Goal: Find specific page/section: Find specific page/section

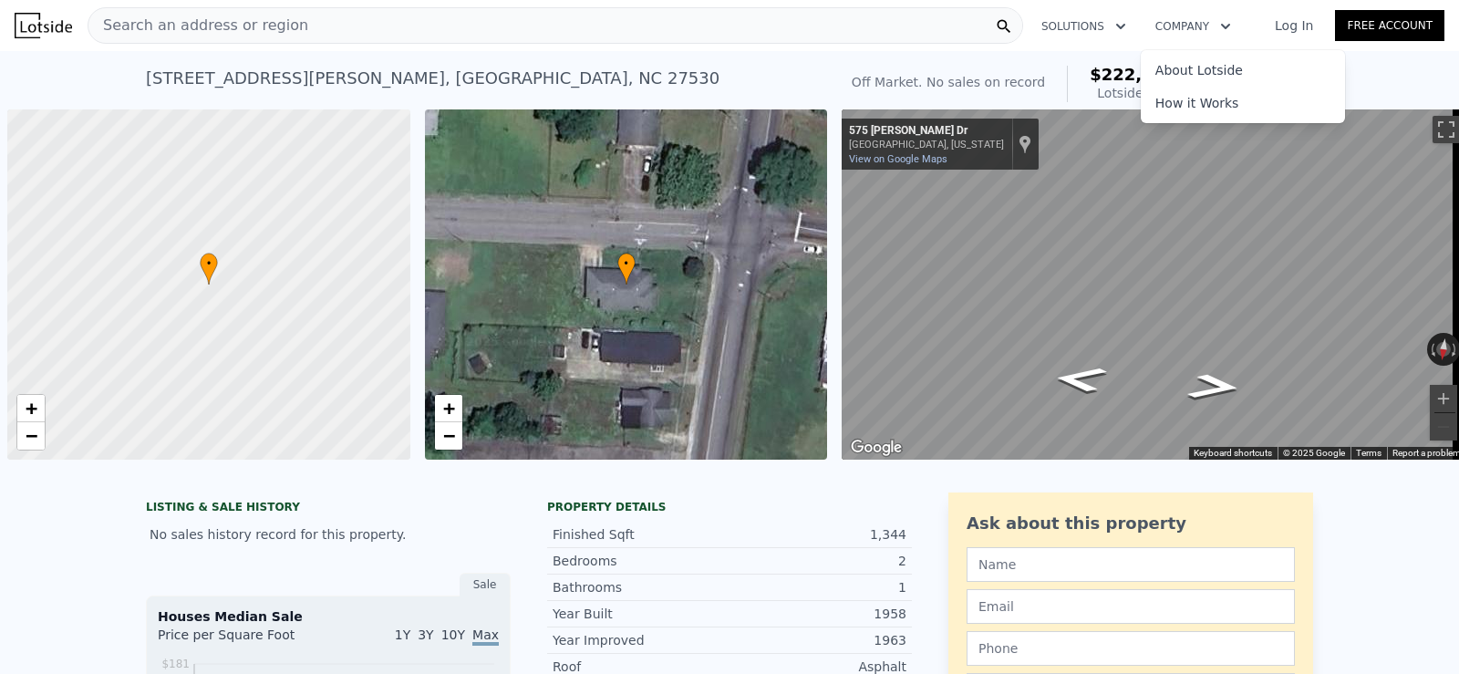
scroll to position [0, 7]
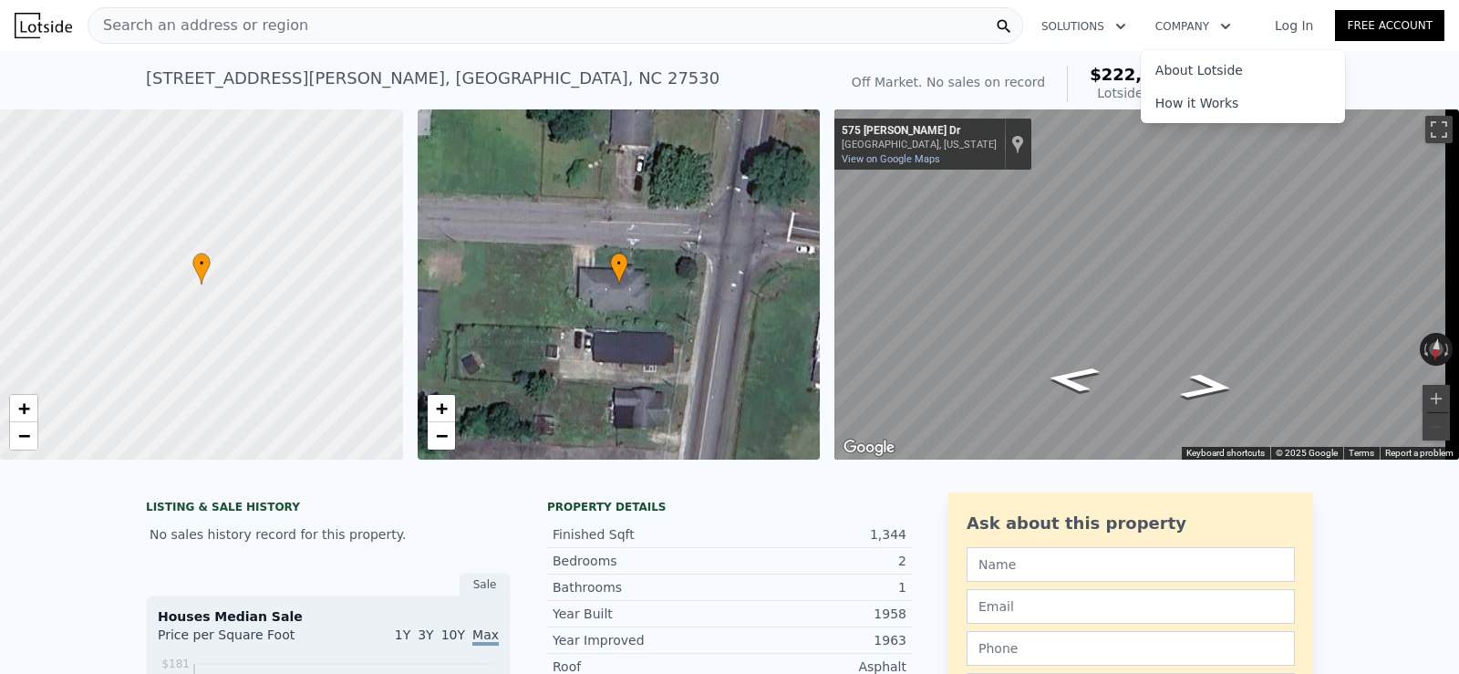
click at [420, 74] on div "[STREET_ADDRESS][PERSON_NAME]" at bounding box center [432, 79] width 573 height 26
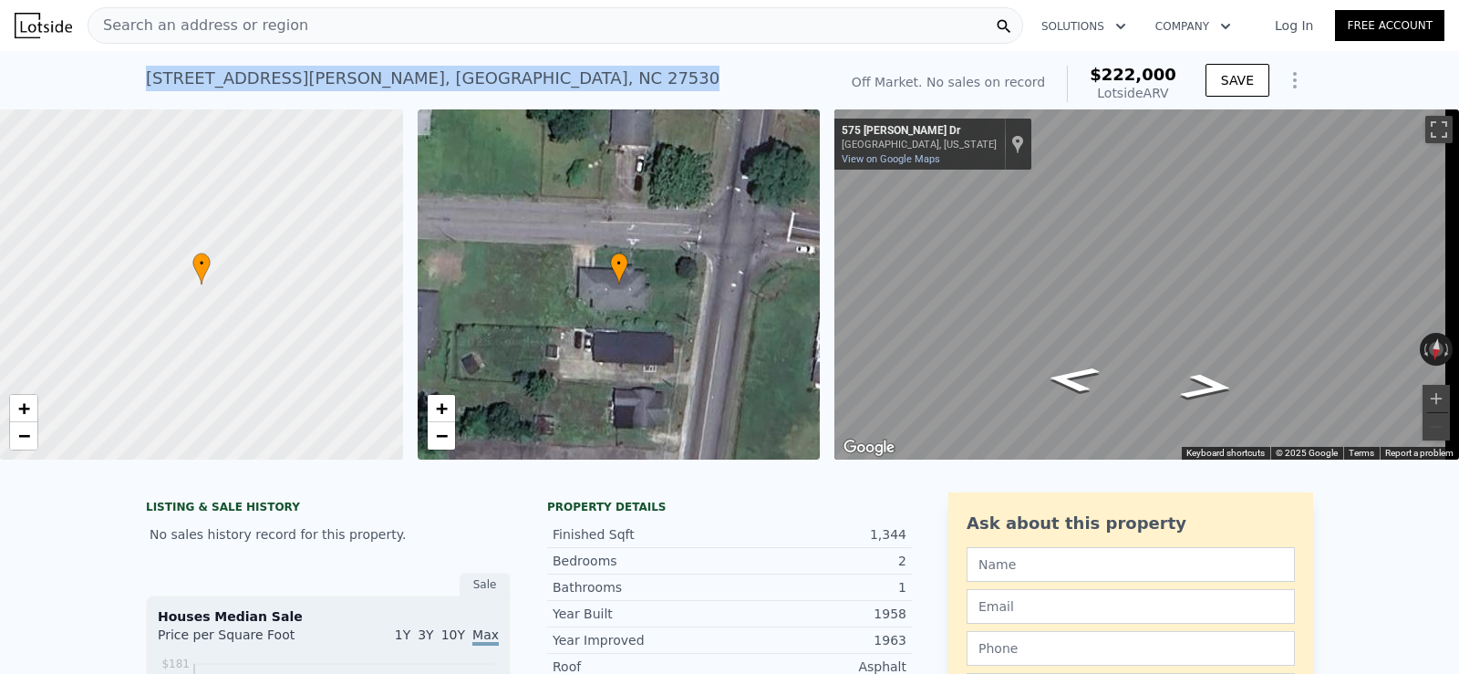
click at [420, 74] on div "[STREET_ADDRESS][PERSON_NAME]" at bounding box center [432, 79] width 573 height 26
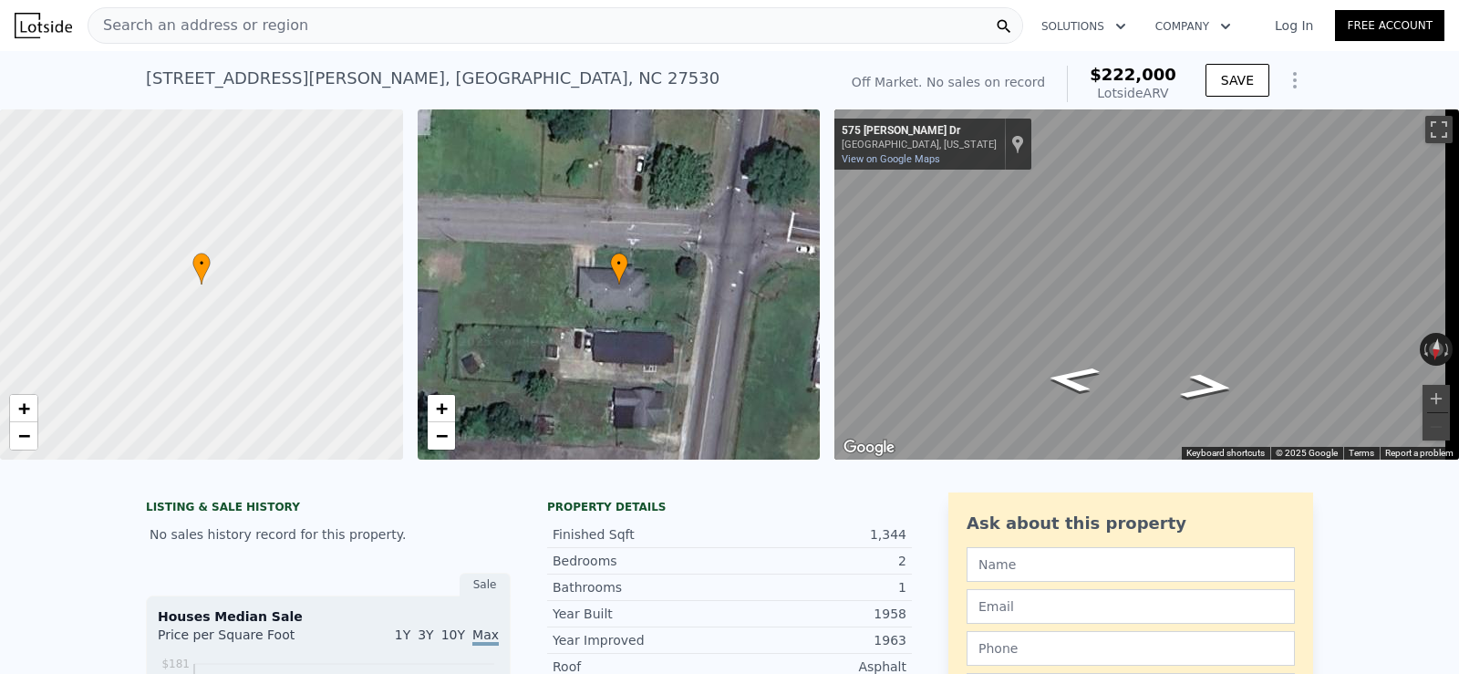
click at [1010, 19] on icon at bounding box center [1004, 26] width 18 height 18
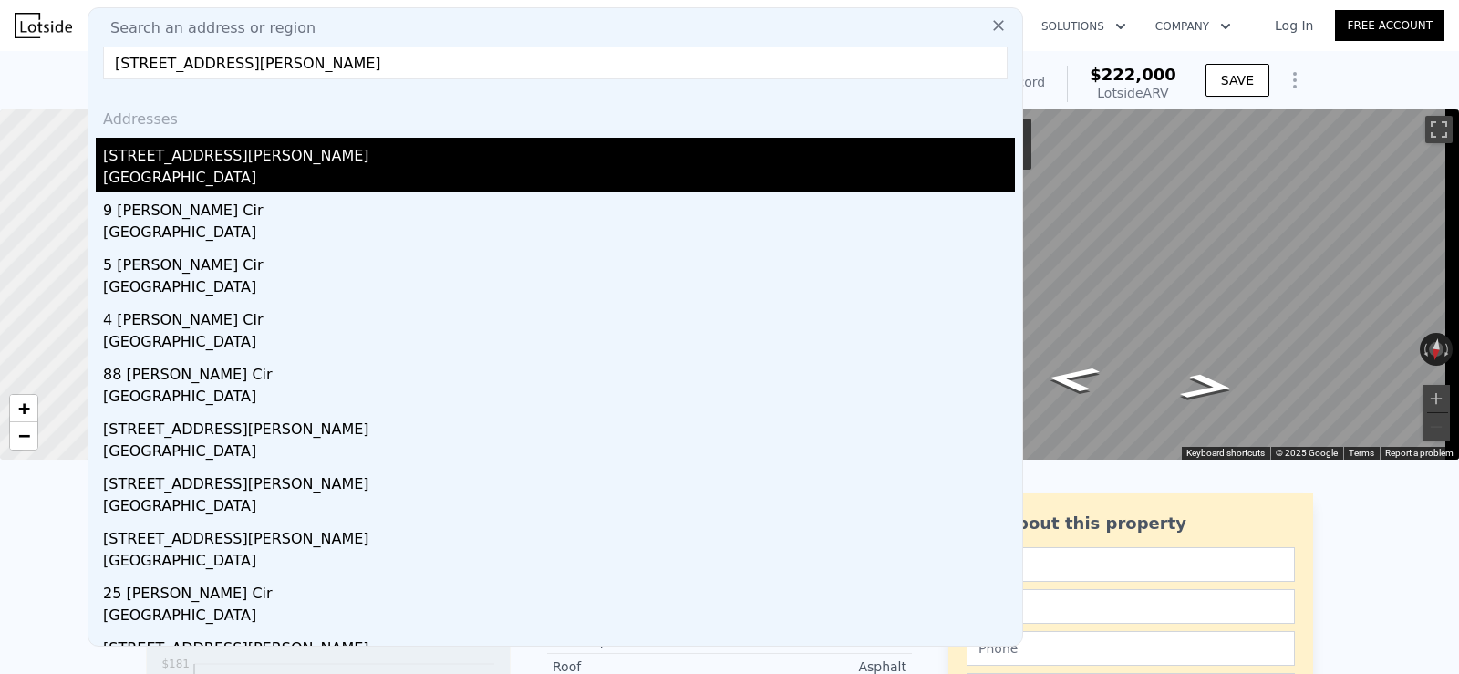
type input "[STREET_ADDRESS][PERSON_NAME]"
click at [254, 149] on div "[STREET_ADDRESS][PERSON_NAME]" at bounding box center [559, 152] width 912 height 29
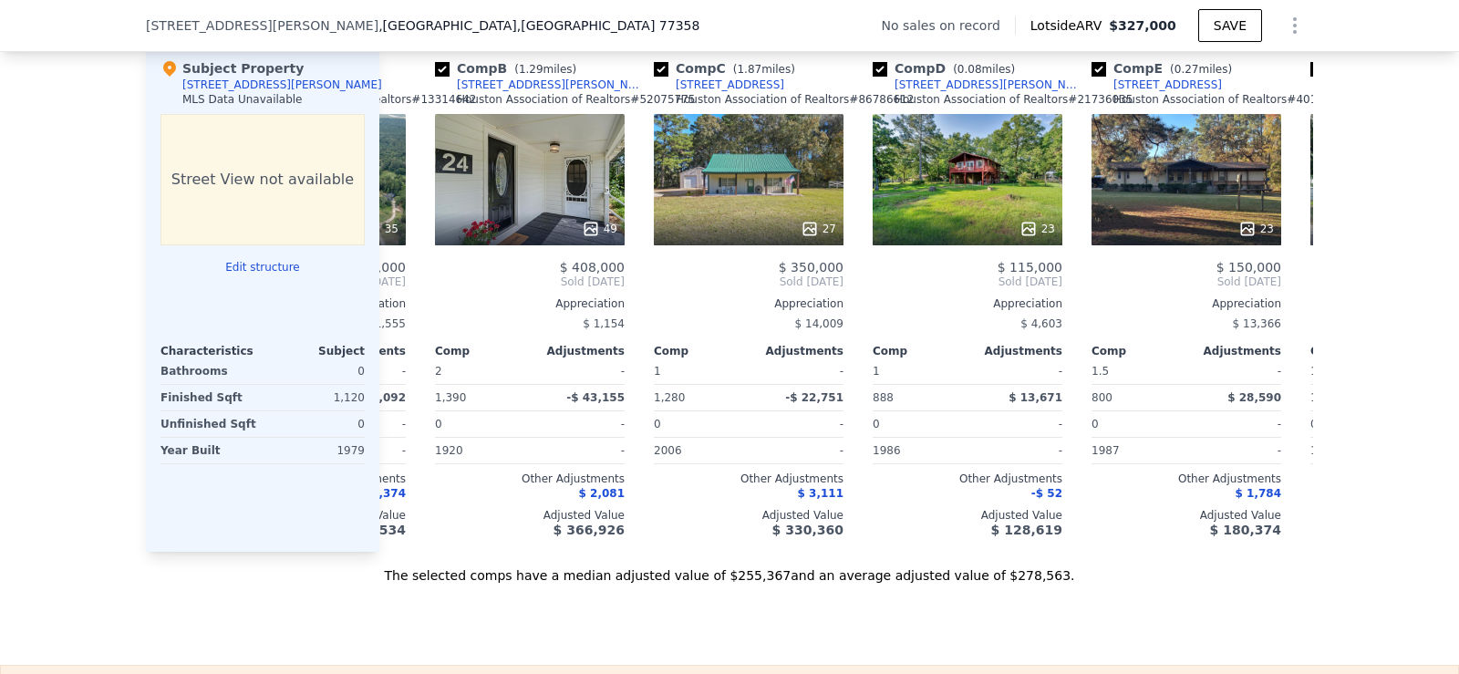
scroll to position [0, 180]
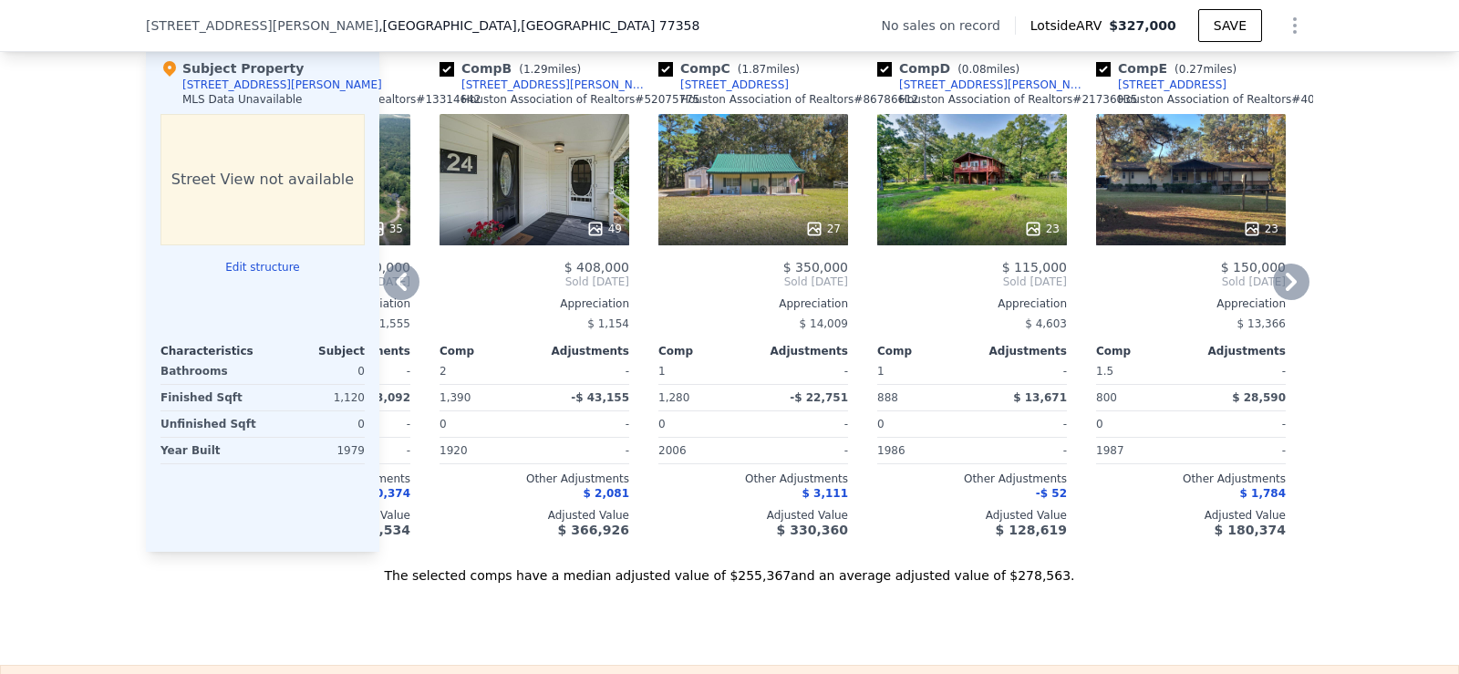
click at [441, 358] on div "Comp" at bounding box center [486, 351] width 95 height 15
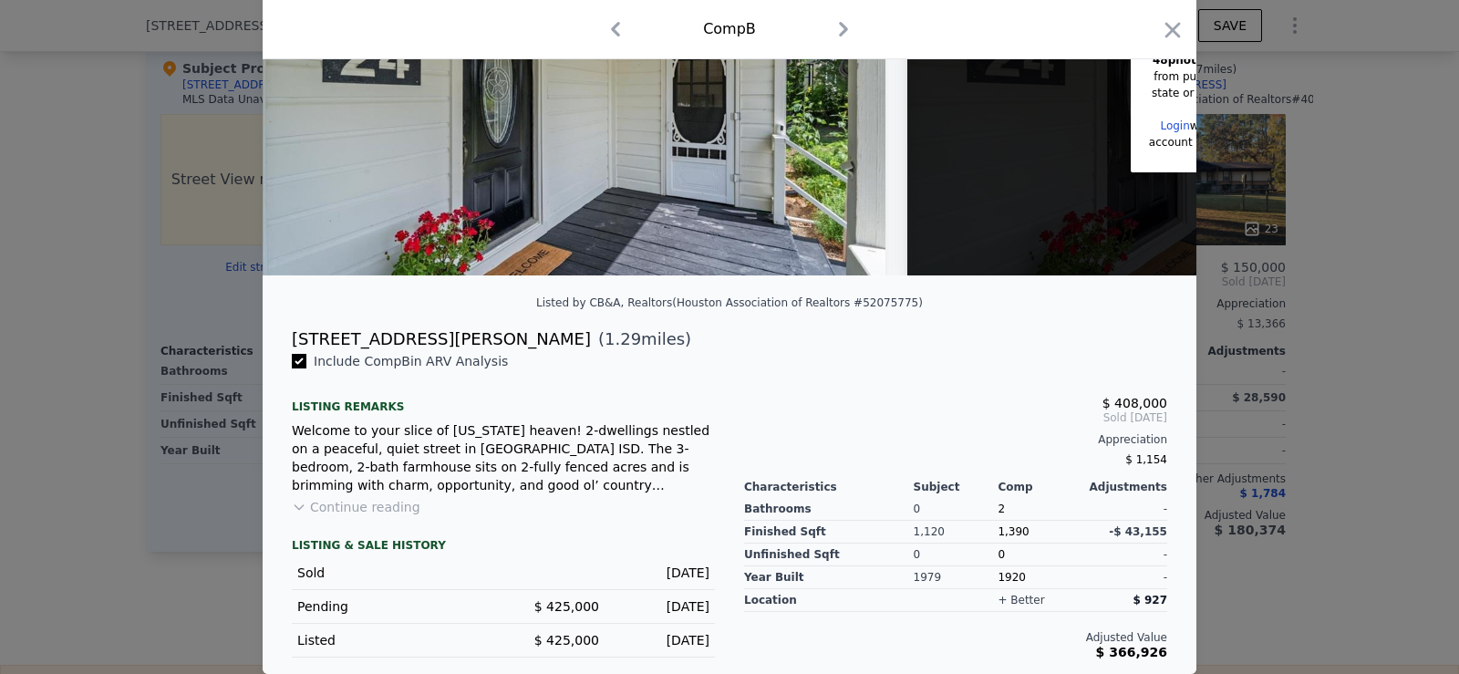
scroll to position [206, 0]
click at [1165, 29] on icon "button" at bounding box center [1172, 29] width 15 height 15
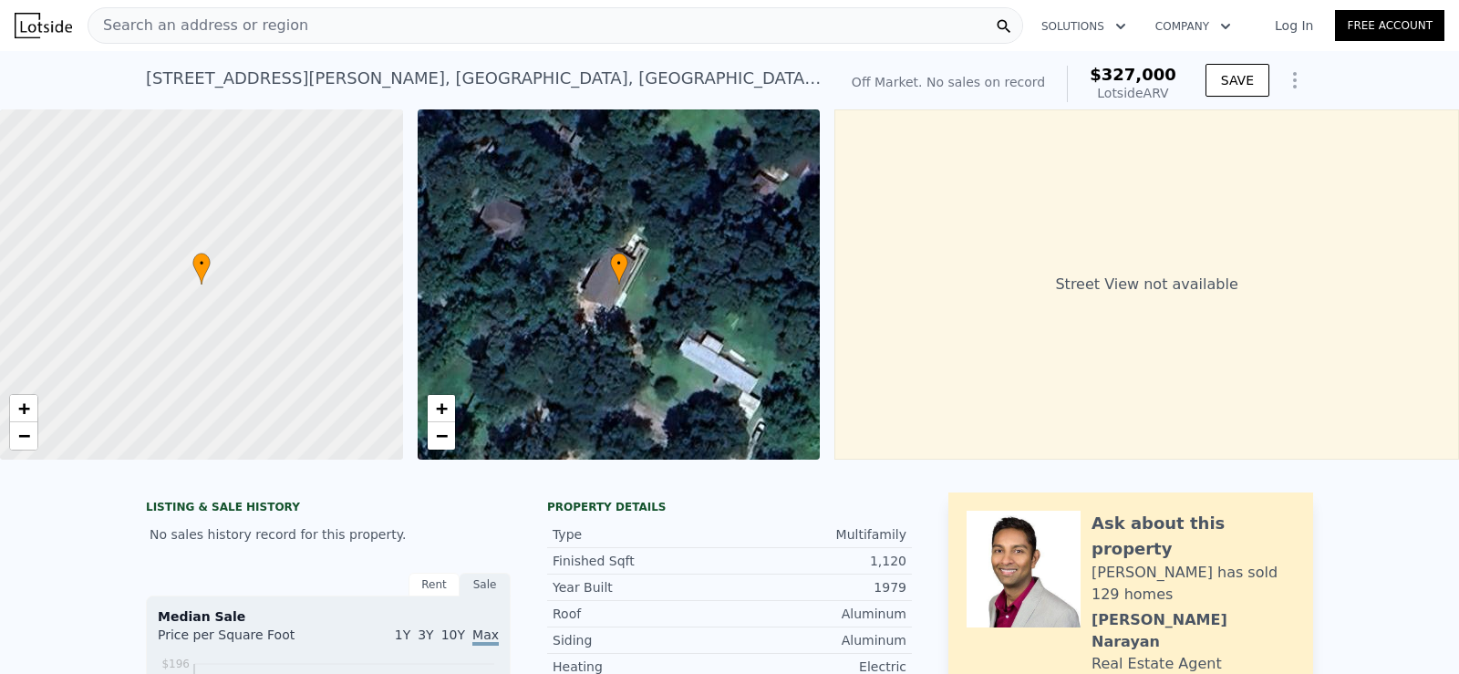
click at [1008, 19] on icon at bounding box center [1004, 26] width 18 height 18
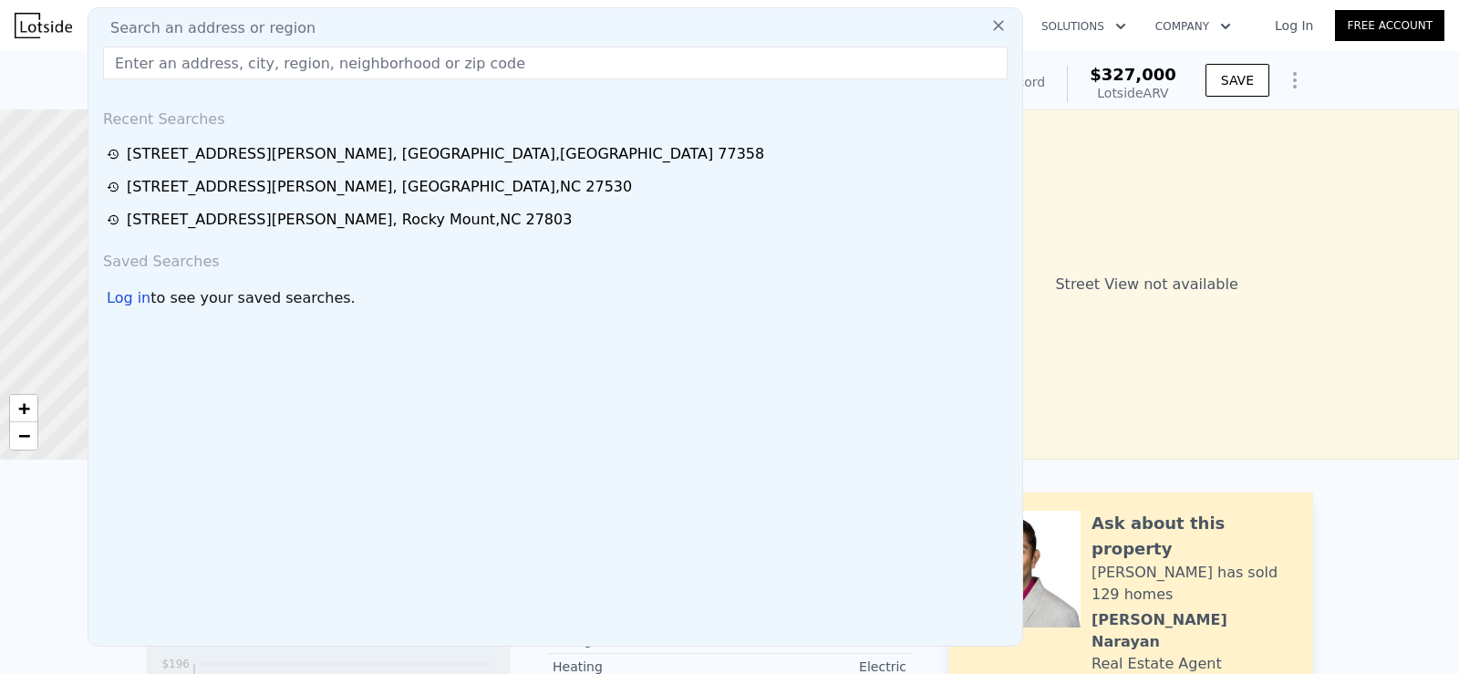
click at [914, 28] on div "Search an address or region" at bounding box center [555, 28] width 919 height 22
click at [402, 62] on input "text" at bounding box center [555, 62] width 904 height 33
paste input "[STREET_ADDRESS][PERSON_NAME][US_STATE]"
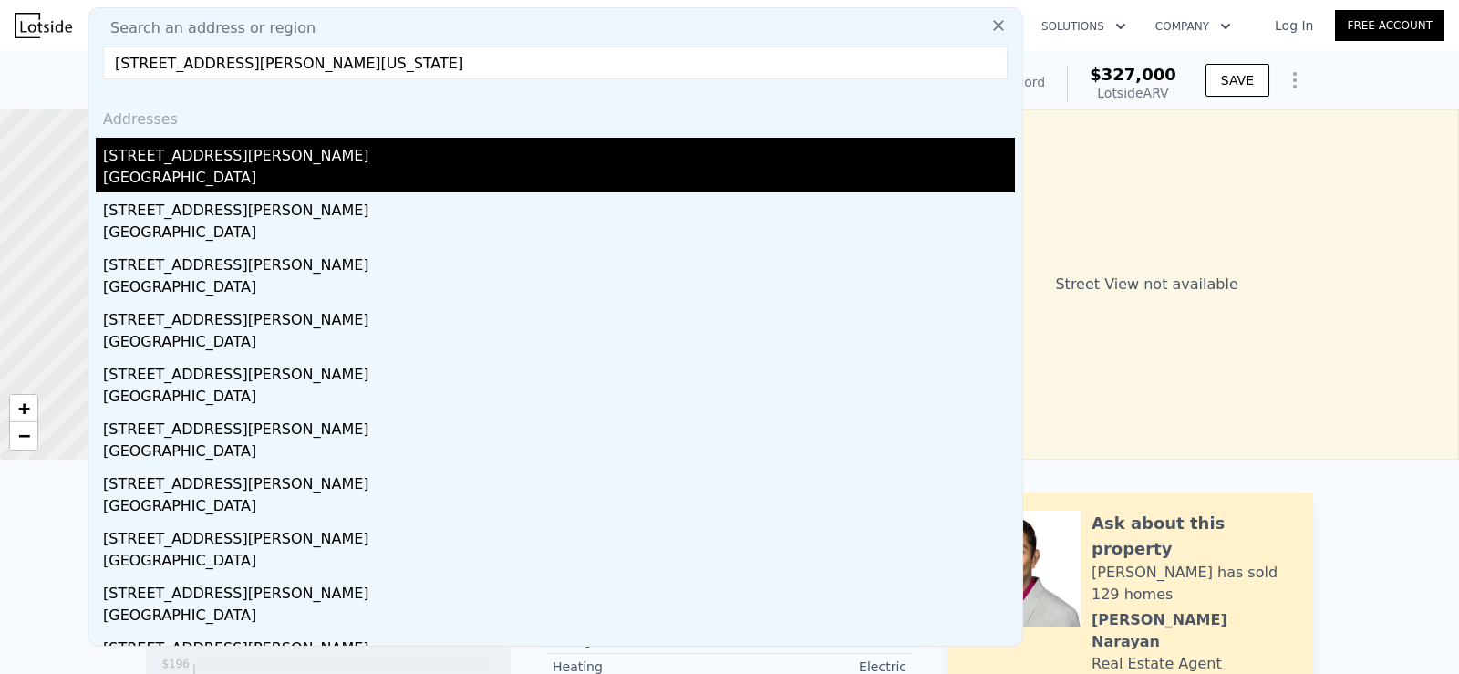
type input "[STREET_ADDRESS][PERSON_NAME][US_STATE]"
click at [202, 150] on div "[STREET_ADDRESS][PERSON_NAME]" at bounding box center [559, 152] width 912 height 29
